Goal: Transaction & Acquisition: Book appointment/travel/reservation

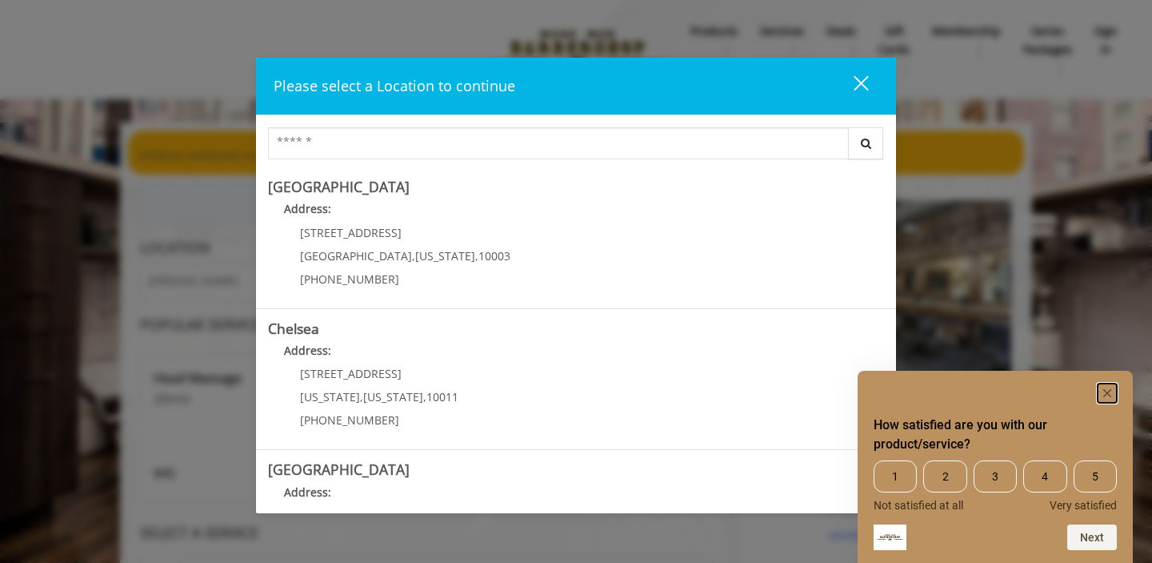
click at [1103, 393] on rect "Hide survey" at bounding box center [1107, 392] width 19 height 19
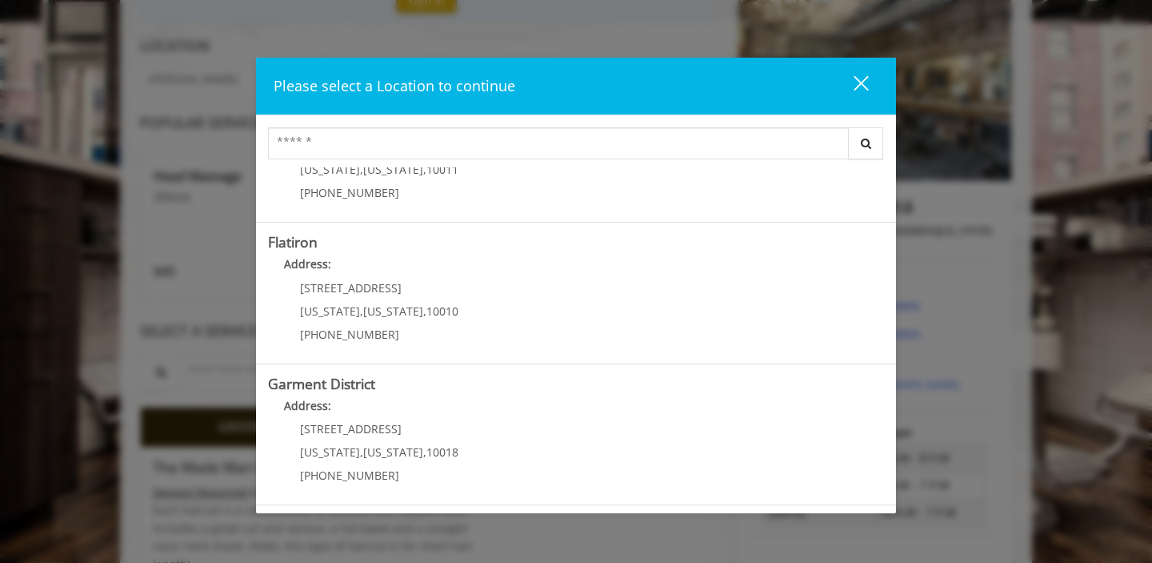
scroll to position [211, 0]
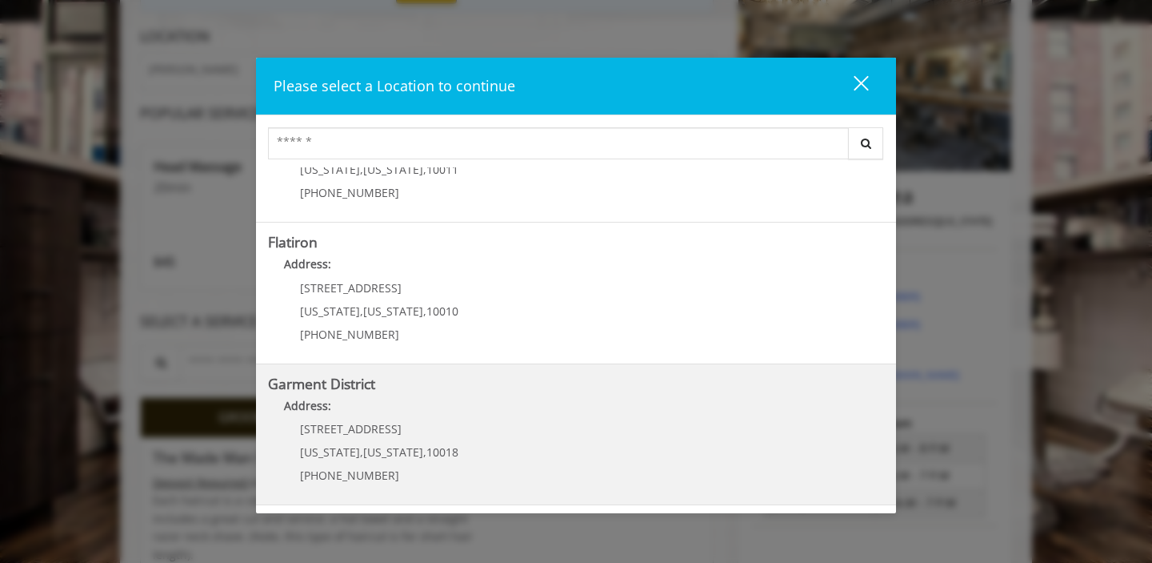
click at [616, 400] on District "Address:" at bounding box center [576, 410] width 616 height 26
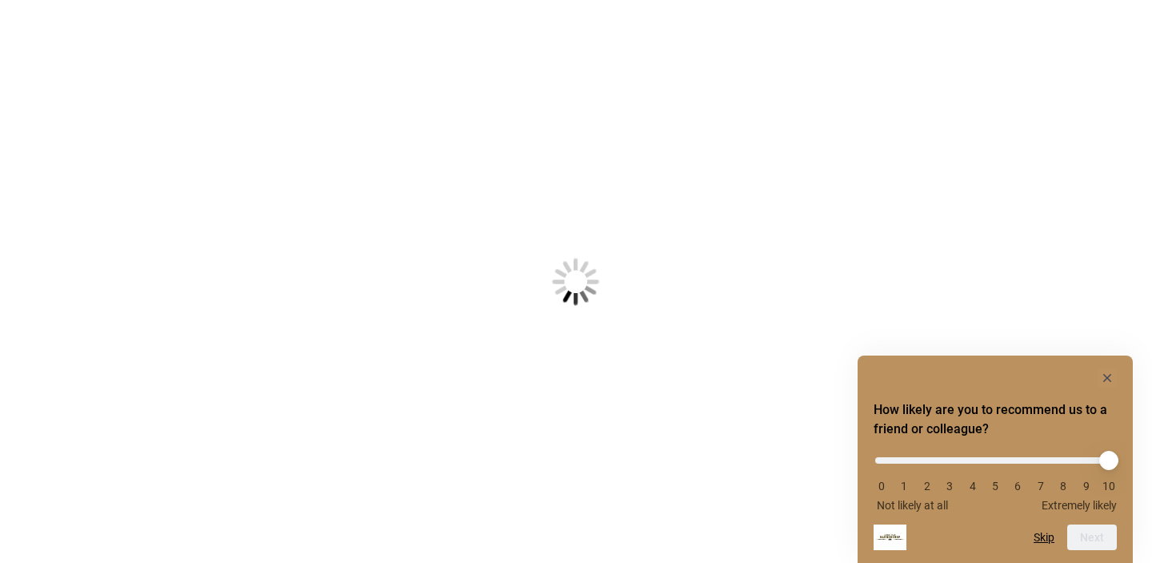
scroll to position [211, 0]
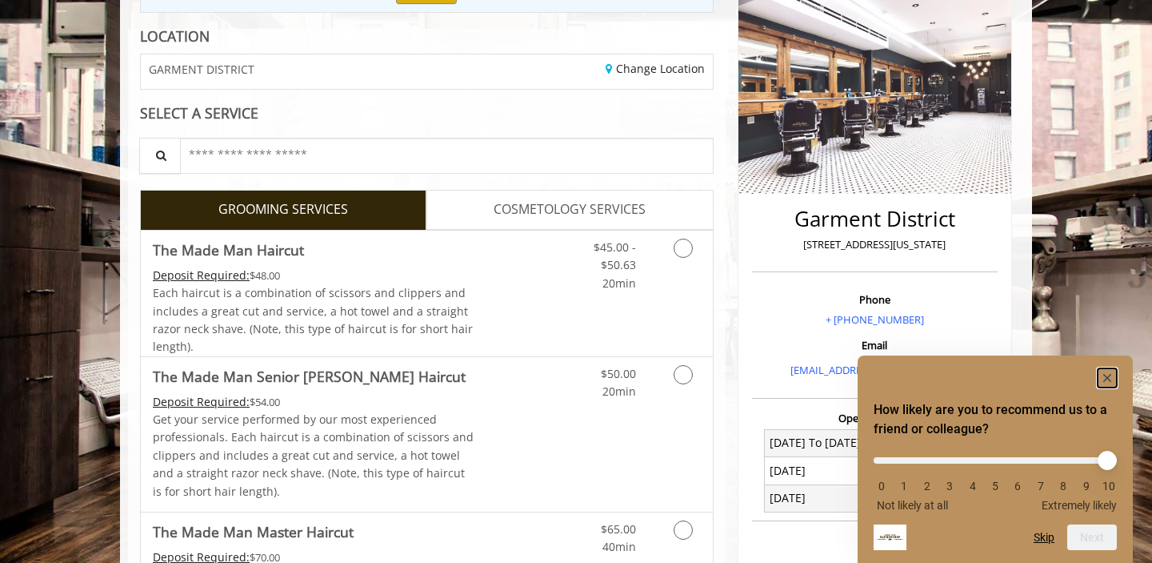
click at [1108, 375] on rect "Hide survey" at bounding box center [1107, 377] width 19 height 19
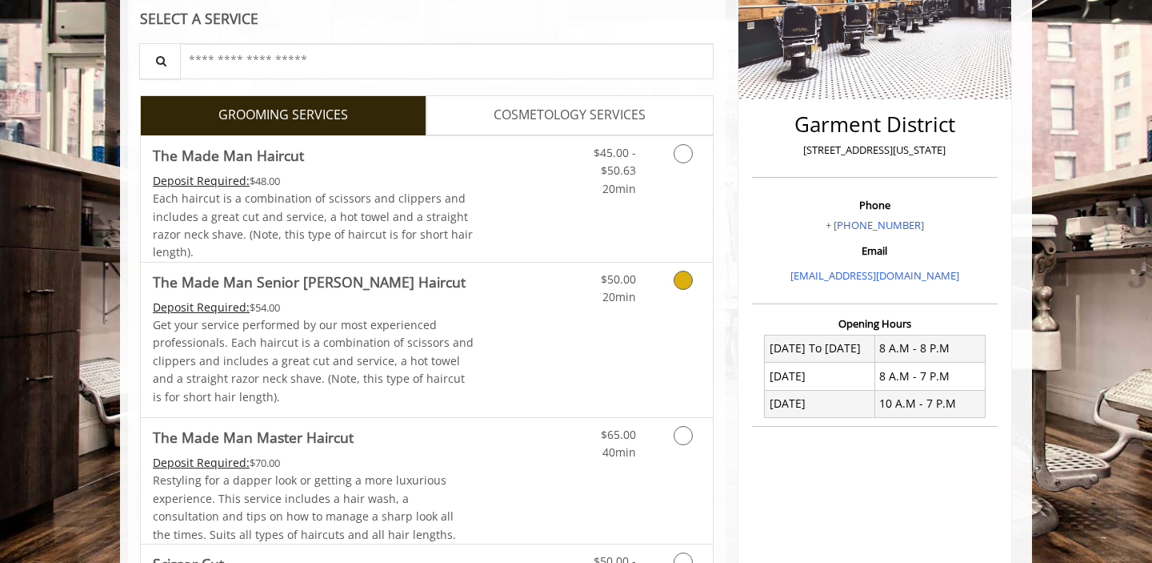
scroll to position [0, 0]
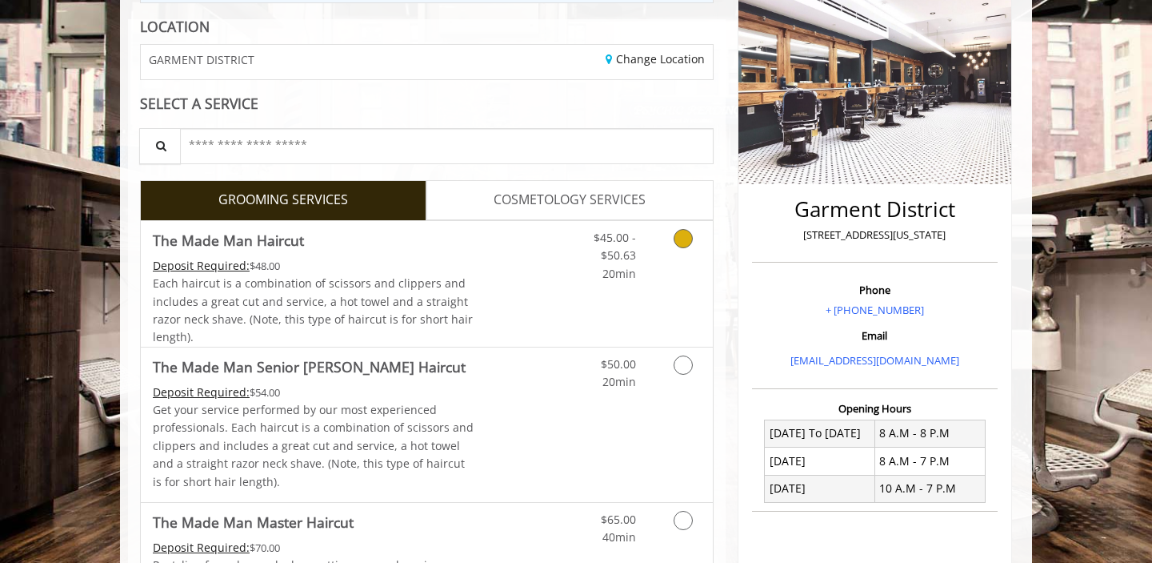
click at [563, 278] on div "$45.00 - $50.63 20min" at bounding box center [603, 252] width 90 height 62
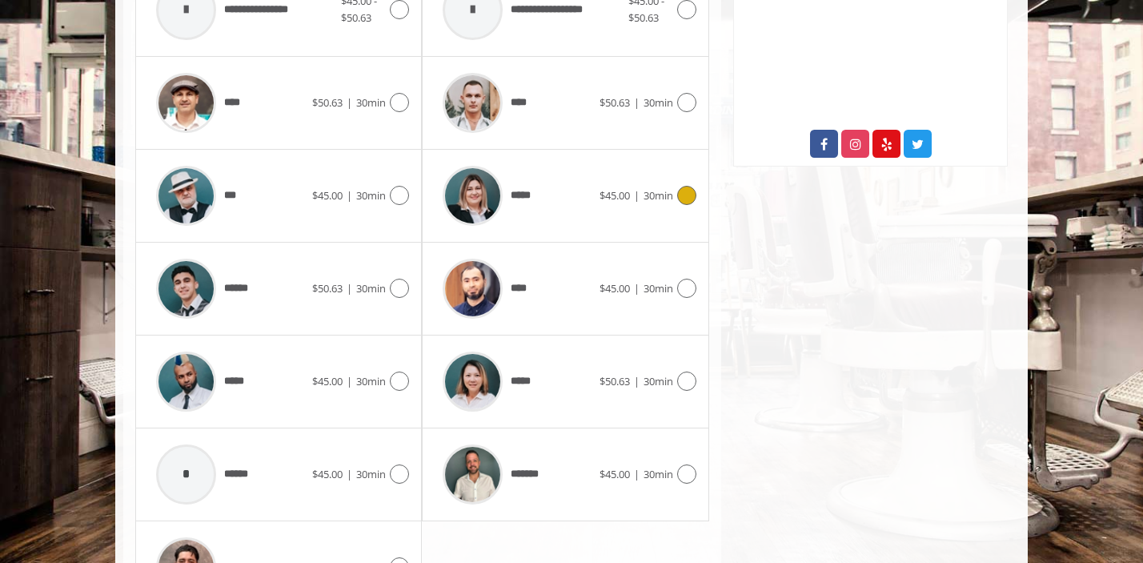
scroll to position [832, 0]
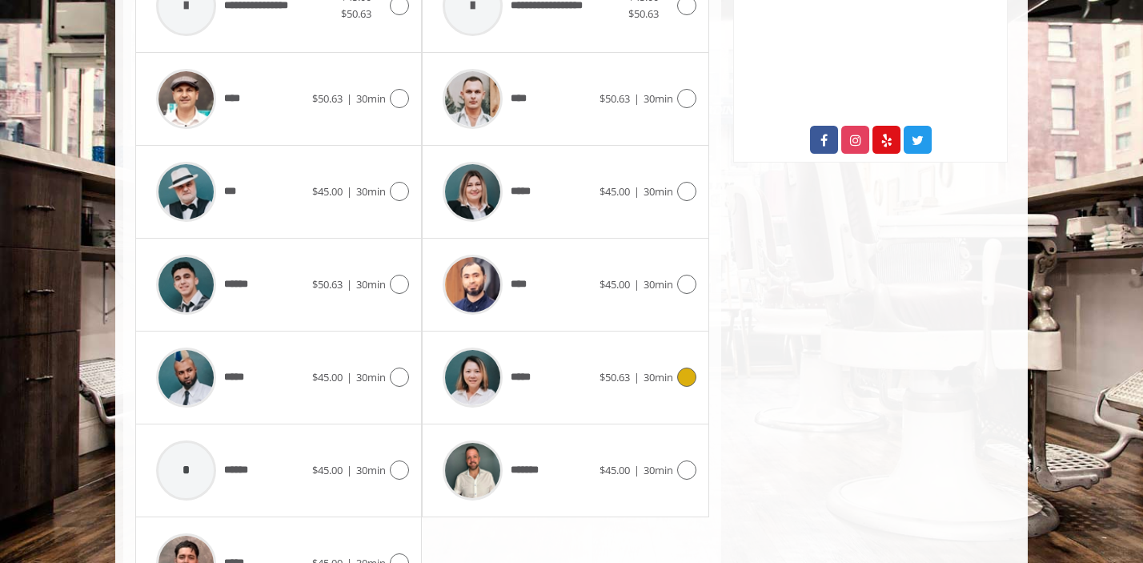
click at [547, 400] on div "*****" at bounding box center [517, 377] width 164 height 76
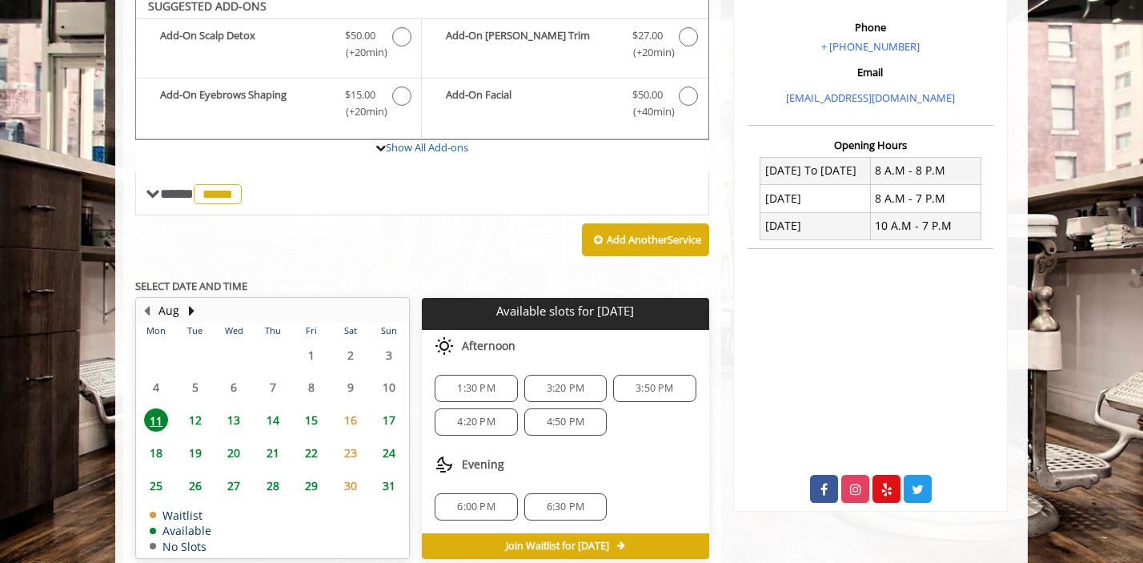
scroll to position [475, 0]
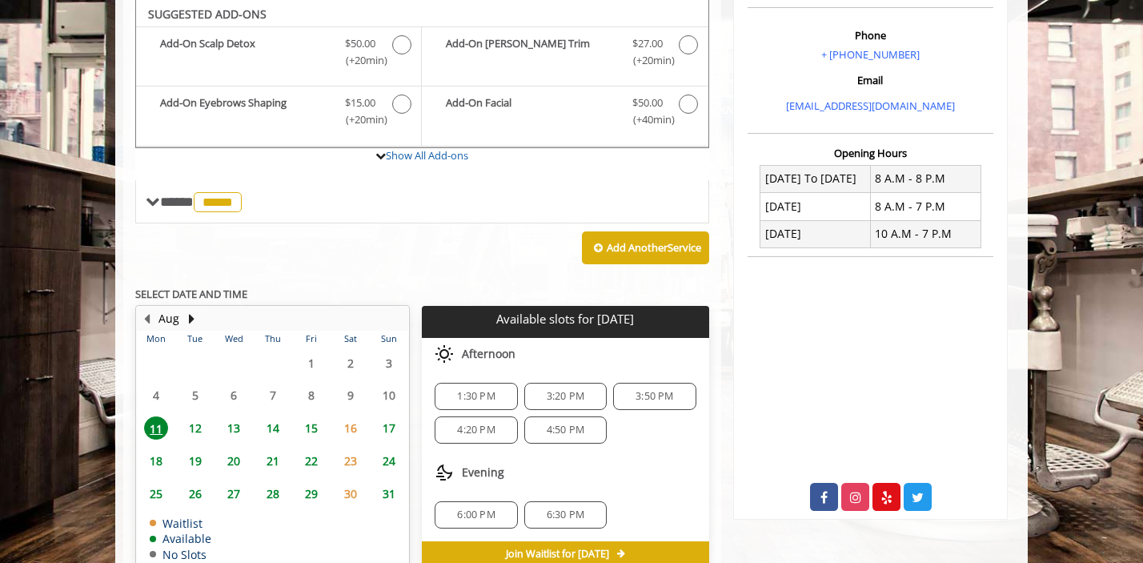
click at [197, 429] on span "12" at bounding box center [195, 427] width 24 height 23
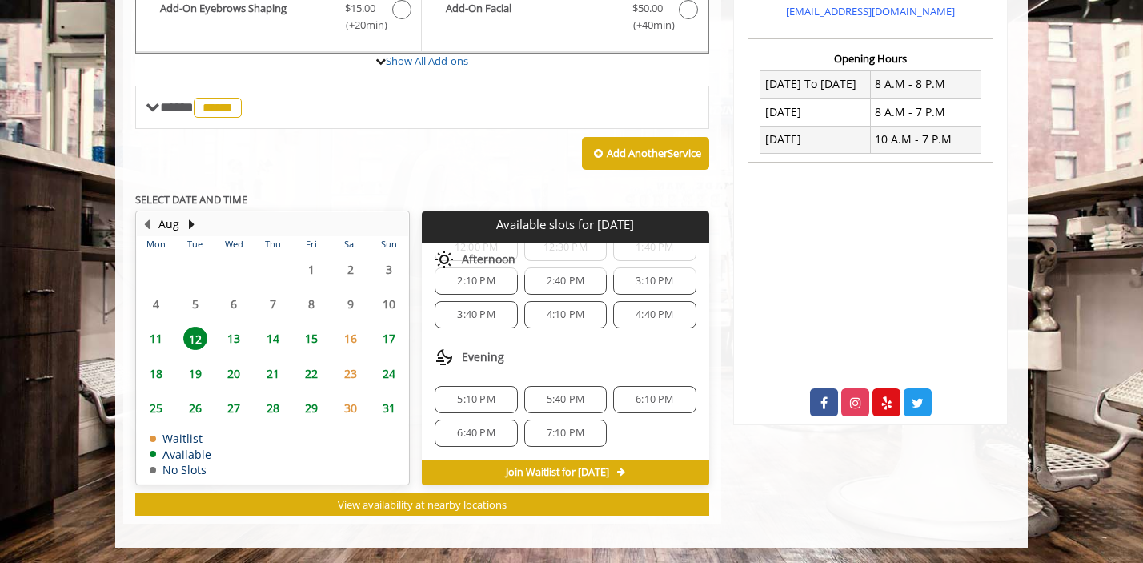
scroll to position [0, 0]
